Goal: Transaction & Acquisition: Purchase product/service

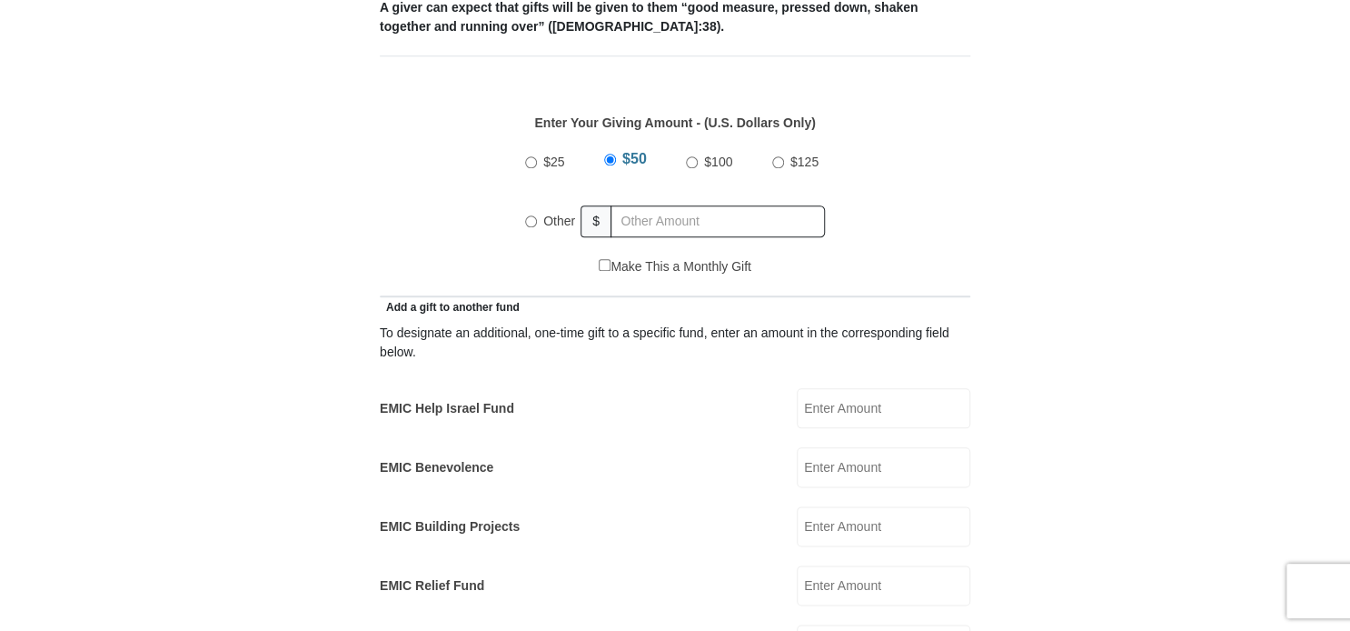
scroll to position [909, 0]
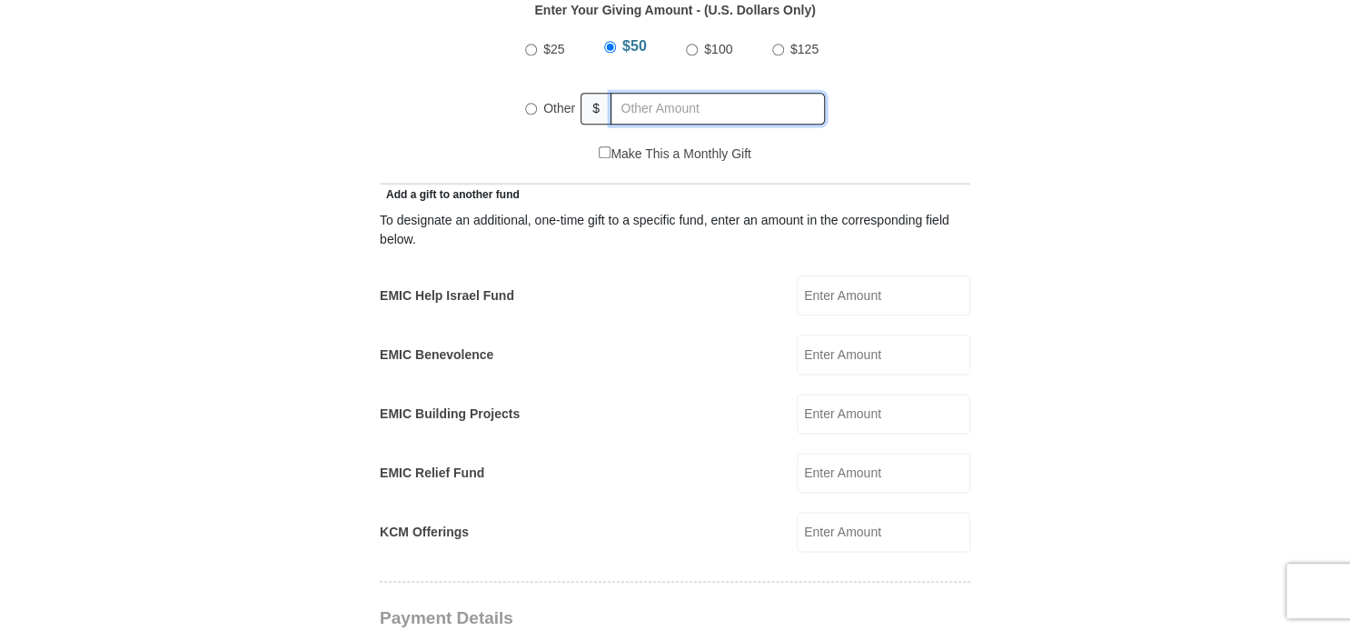
radio input "true"
click at [664, 93] on input "text" at bounding box center [721, 109] width 208 height 32
type input "130.00"
type input "[PERSON_NAME]"
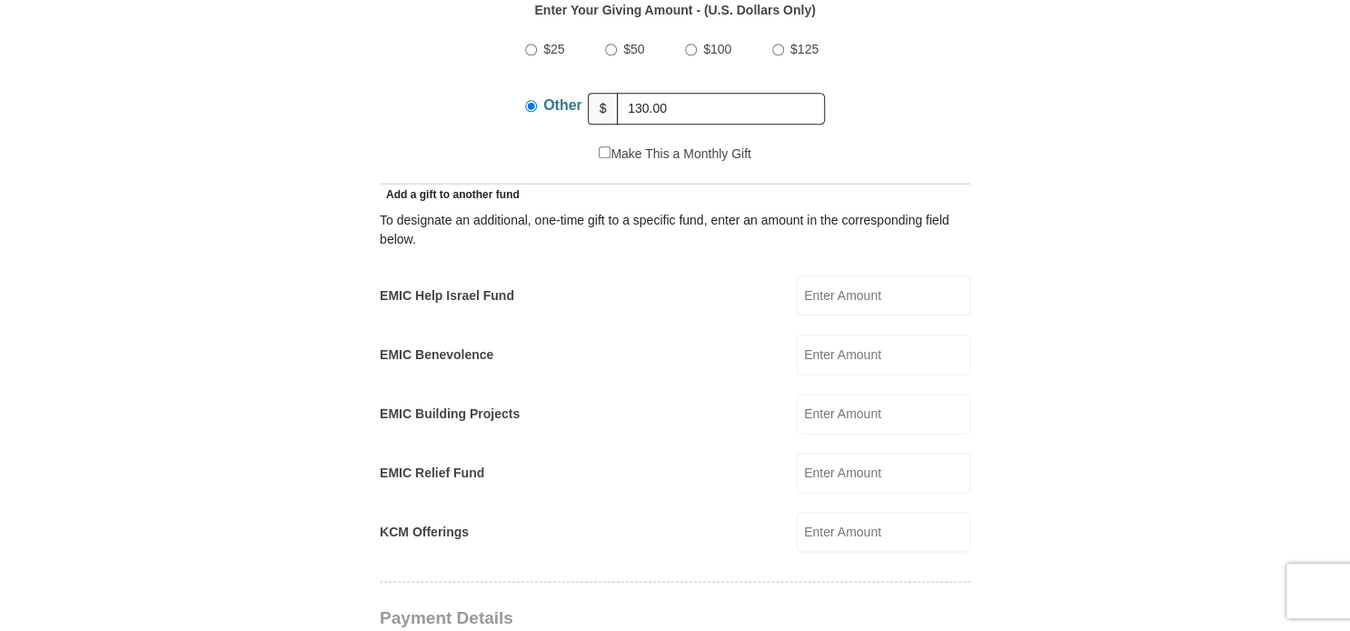
type input "[EMAIL_ADDRESS][PERSON_NAME][DOMAIN_NAME]"
type input "[STREET_ADDRESS]"
type input "Baton Rouge"
select select "LA"
type input "70815"
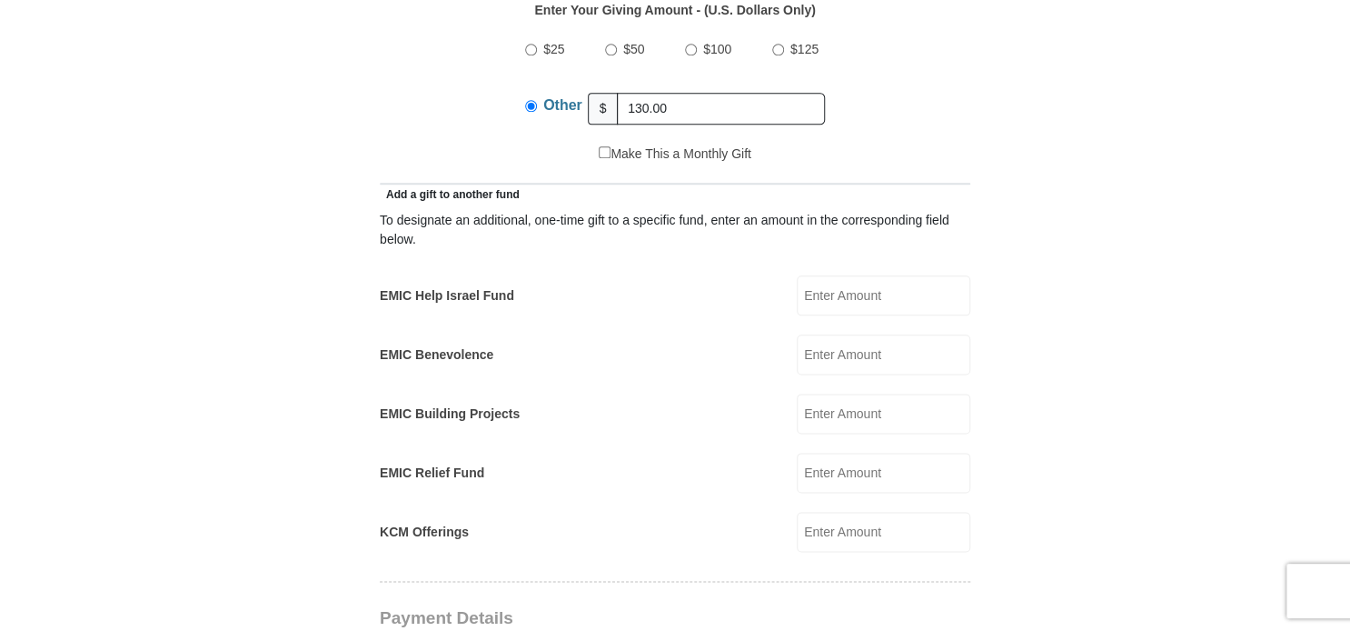
type input "2257735218"
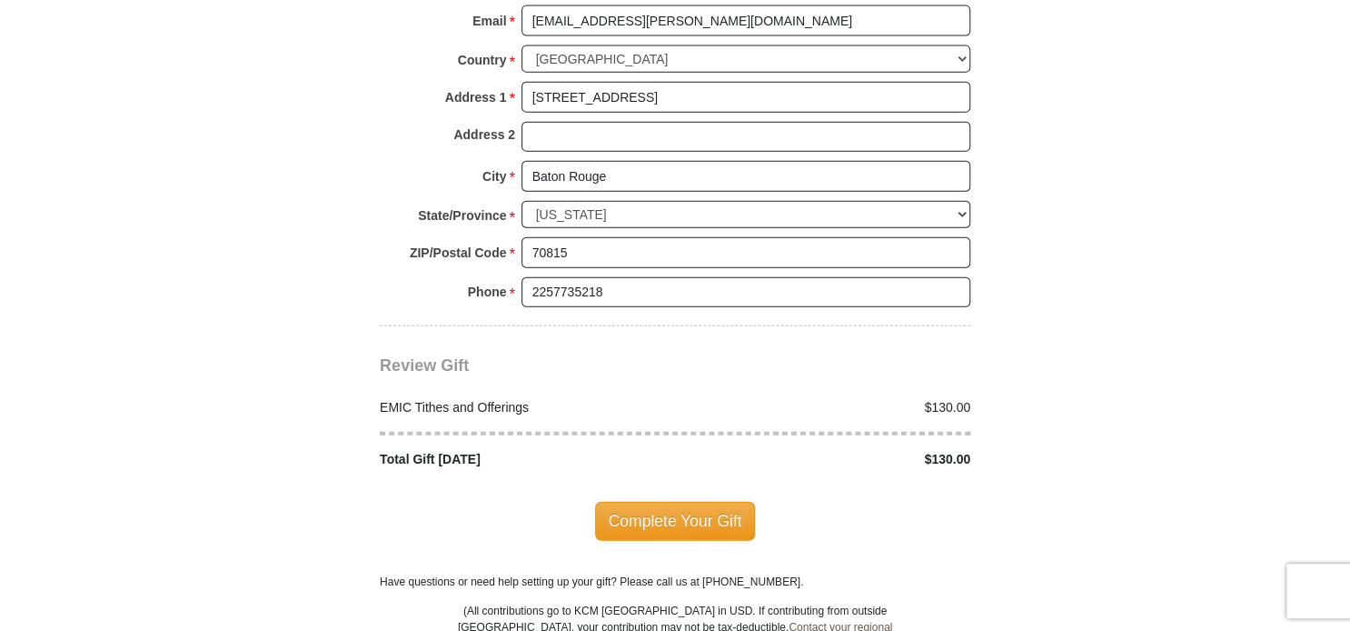
scroll to position [2090, 0]
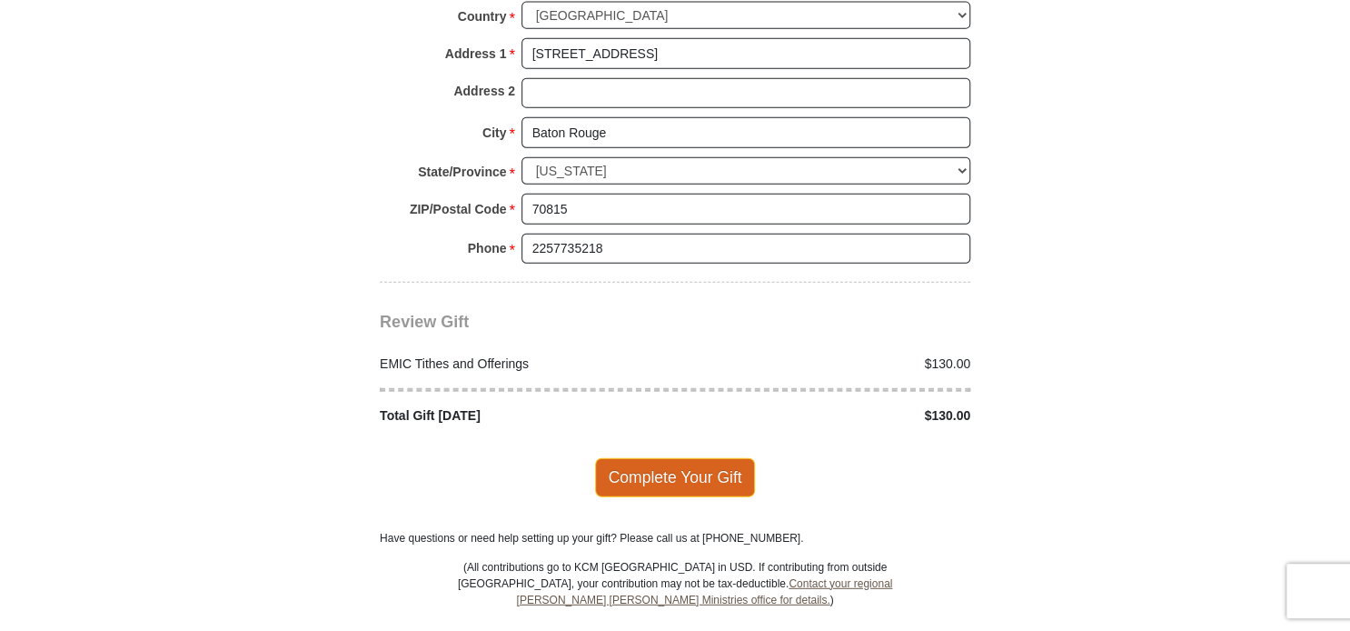
click at [694, 458] on span "Complete Your Gift" at bounding box center [675, 477] width 161 height 38
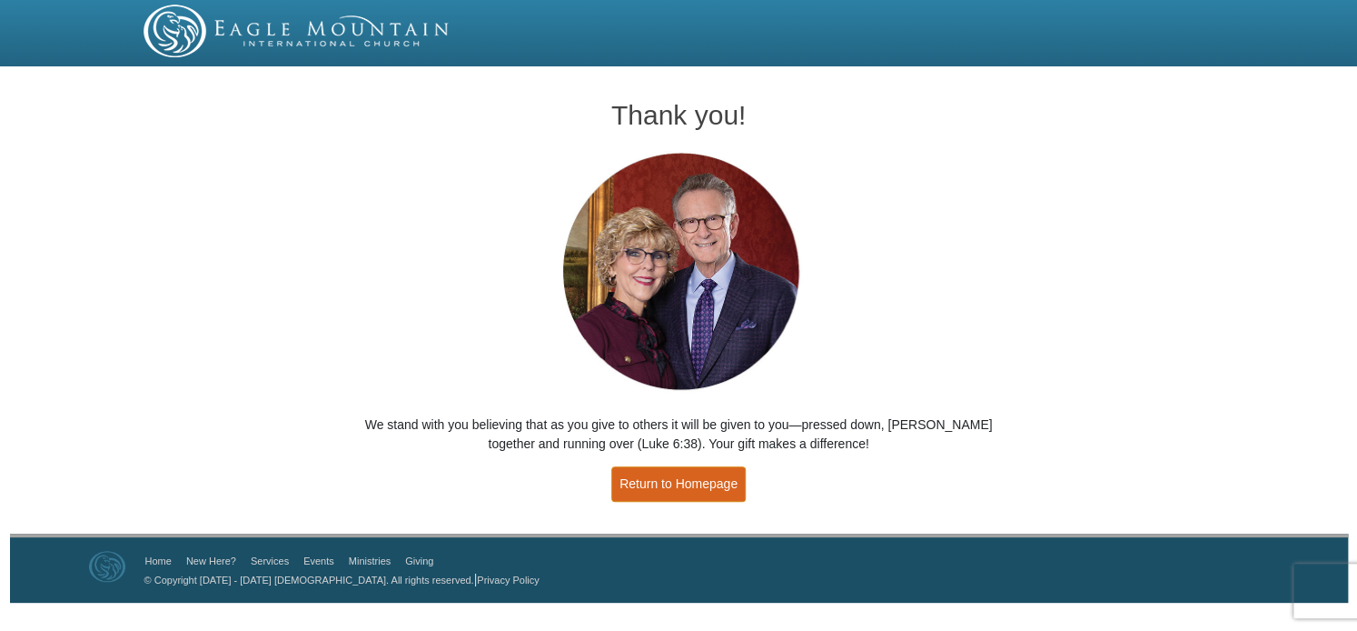
click at [680, 482] on link "Return to Homepage" at bounding box center [678, 483] width 134 height 35
